Goal: Navigation & Orientation: Find specific page/section

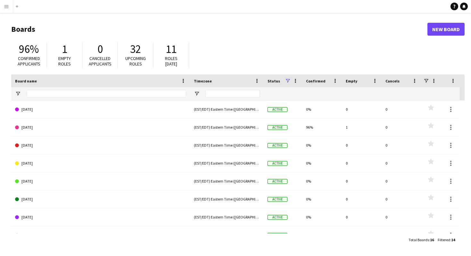
click at [6, 8] on app-icon "Menu" at bounding box center [6, 6] width 5 height 5
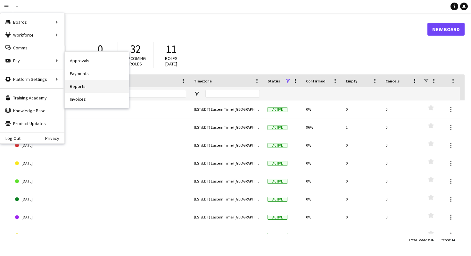
click at [79, 85] on link "Reports" at bounding box center [97, 86] width 64 height 13
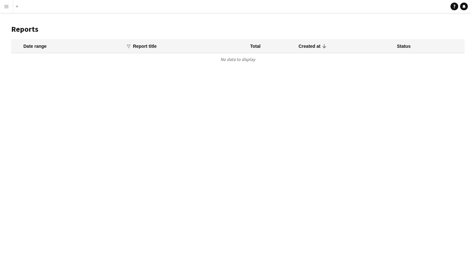
click at [6, 8] on app-icon "Menu" at bounding box center [6, 6] width 5 height 5
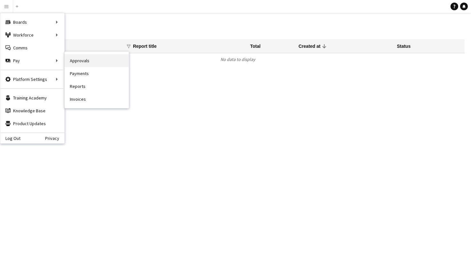
click at [75, 61] on link "Approvals" at bounding box center [97, 60] width 64 height 13
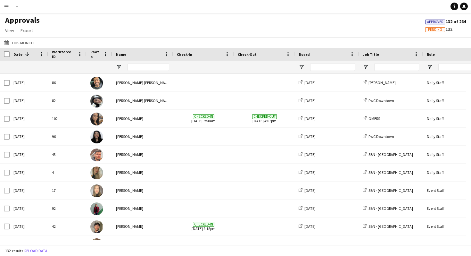
click at [7, 8] on app-icon "Menu" at bounding box center [6, 6] width 5 height 5
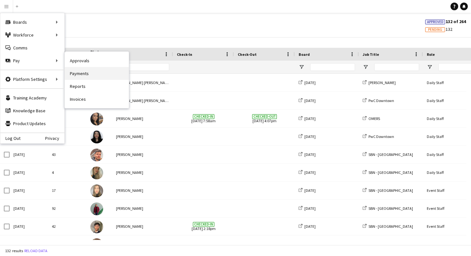
click at [78, 72] on link "Payments" at bounding box center [97, 73] width 64 height 13
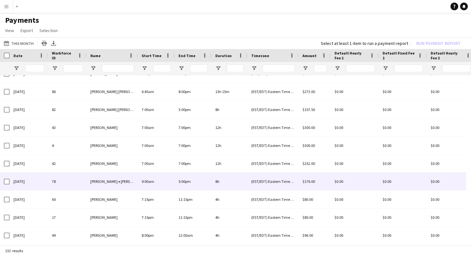
scroll to position [462, 0]
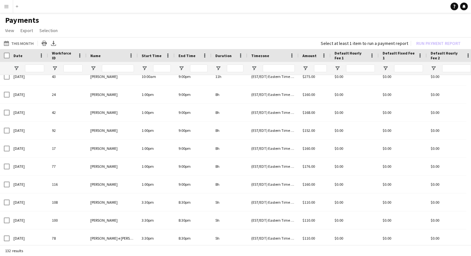
click at [8, 7] on app-icon "Menu" at bounding box center [6, 6] width 5 height 5
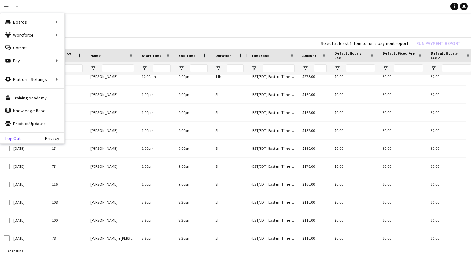
click at [15, 137] on link "Log Out" at bounding box center [10, 137] width 20 height 5
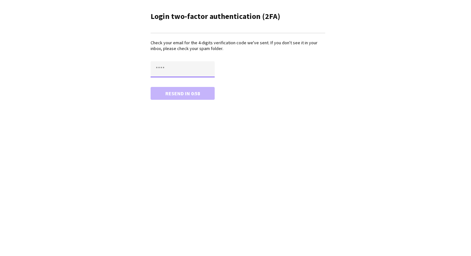
click at [162, 69] on input "text" at bounding box center [183, 69] width 64 height 16
type input "****"
click at [151, 87] on button "Confirm" at bounding box center [183, 93] width 64 height 13
